Goal: Information Seeking & Learning: Learn about a topic

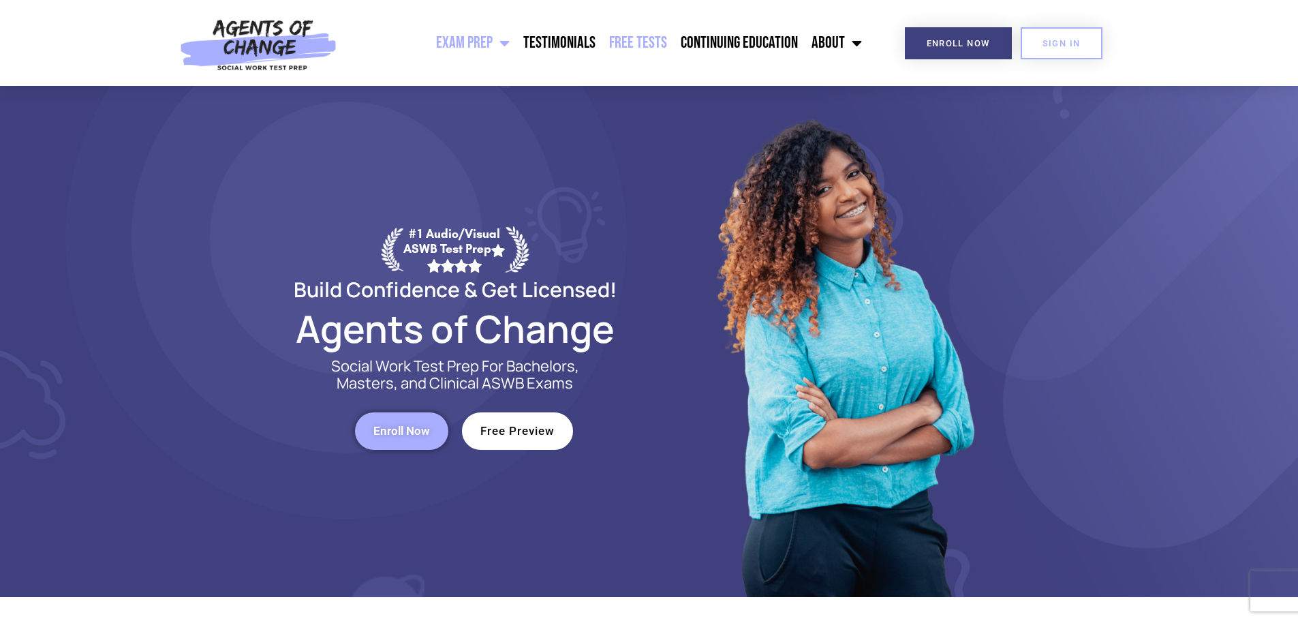
click at [645, 48] on link "Free Tests" at bounding box center [638, 43] width 72 height 34
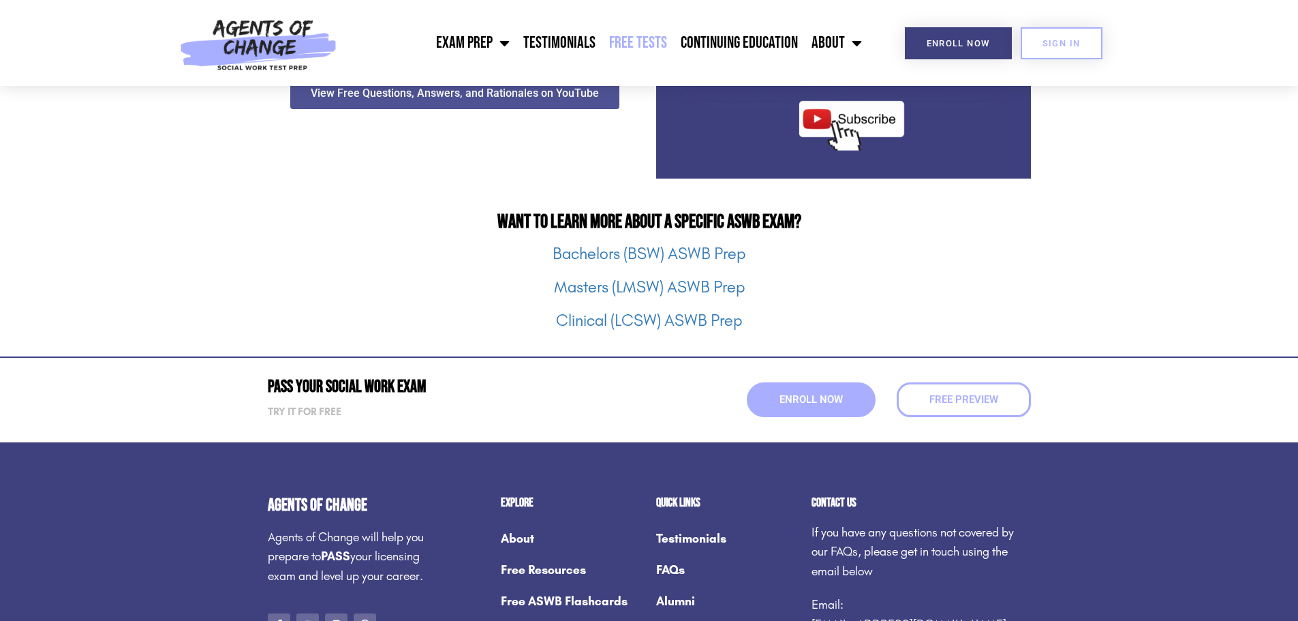
scroll to position [1704, 0]
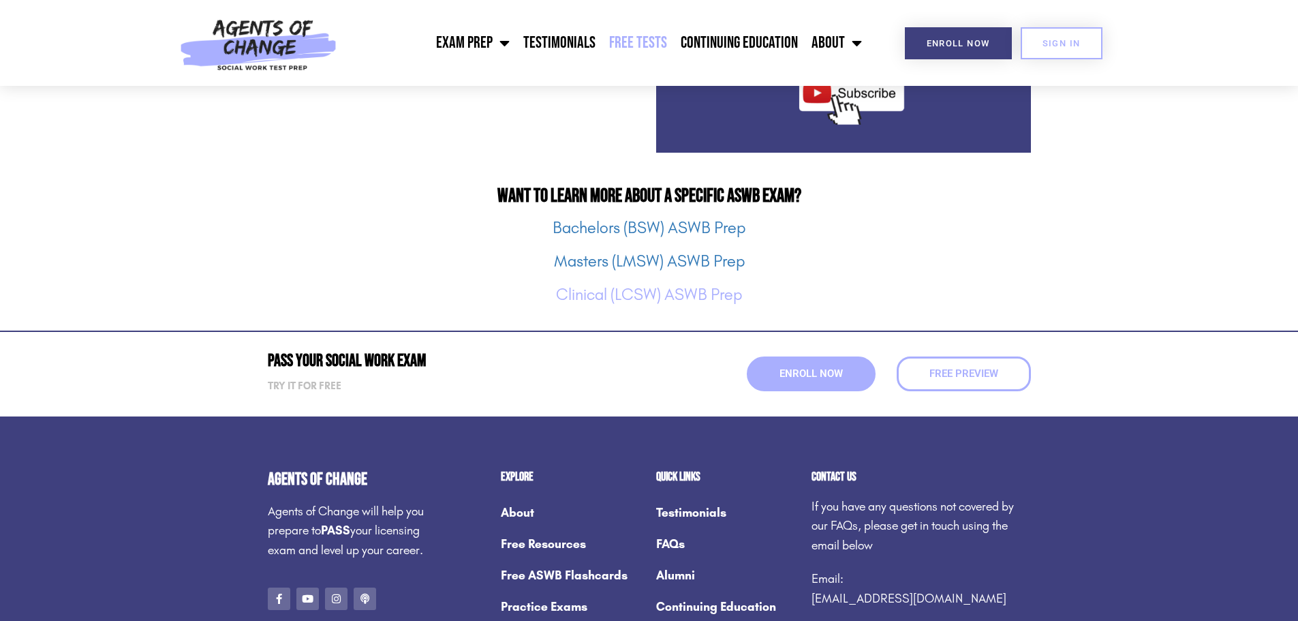
click at [650, 290] on link "Clinical (LCSW) ASWB Prep" at bounding box center [649, 294] width 186 height 19
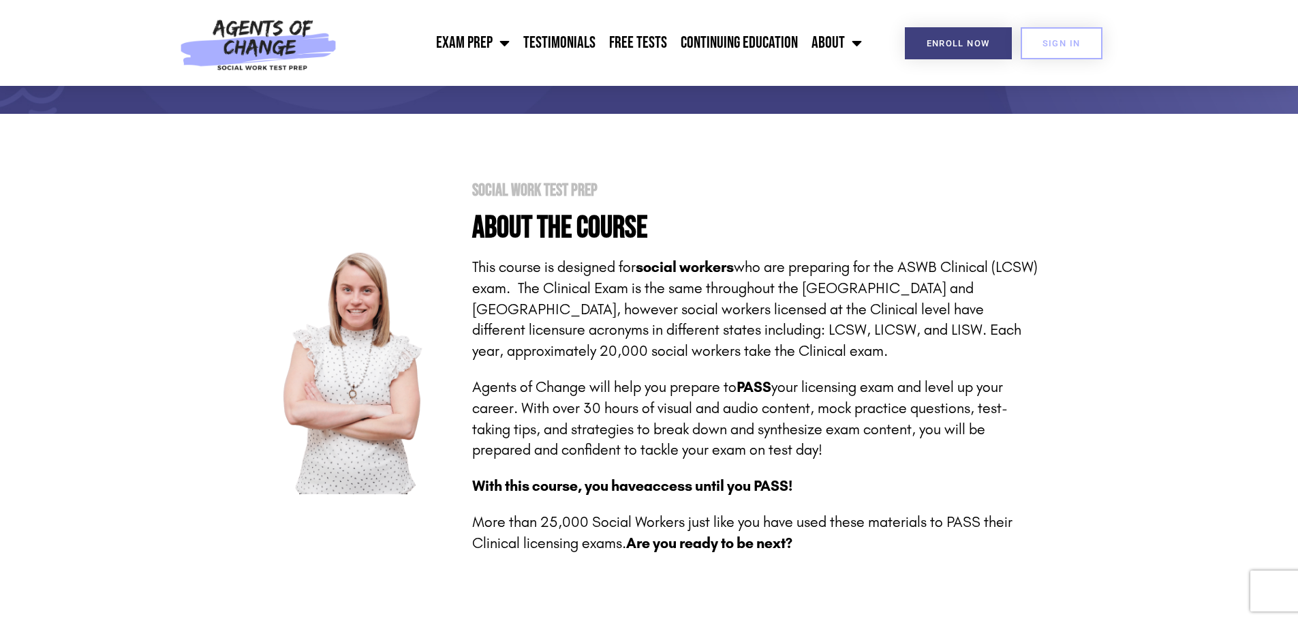
scroll to position [273, 0]
